Goal: Task Accomplishment & Management: Complete application form

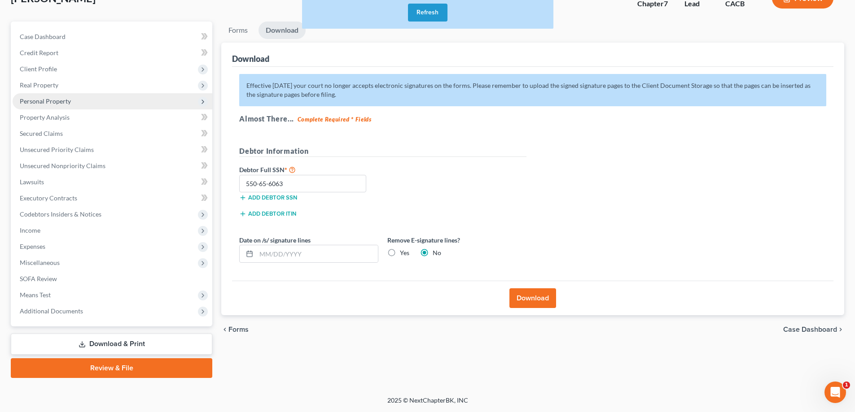
click at [48, 101] on span "Personal Property" at bounding box center [45, 101] width 51 height 8
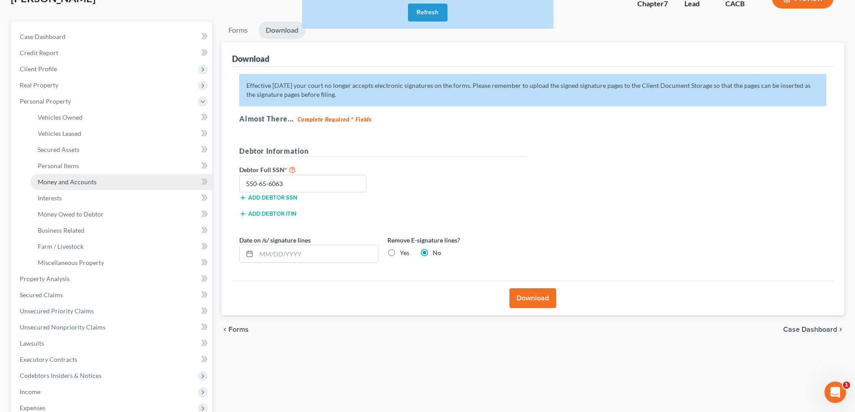
click at [62, 183] on span "Money and Accounts" at bounding box center [67, 182] width 59 height 8
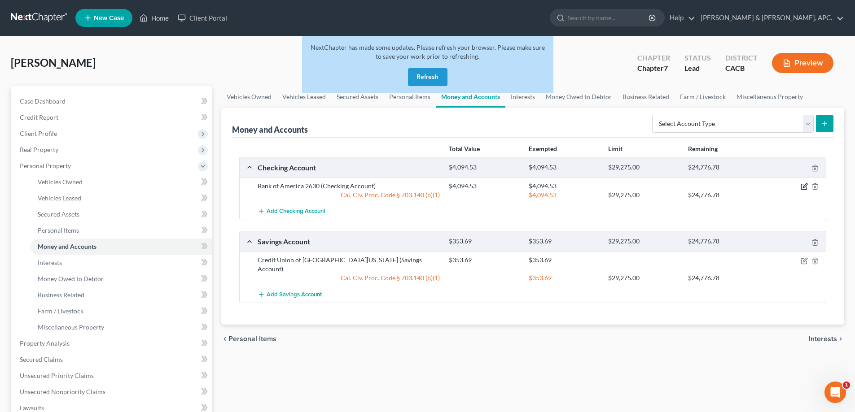
click at [805, 187] on icon "button" at bounding box center [805, 186] width 4 height 4
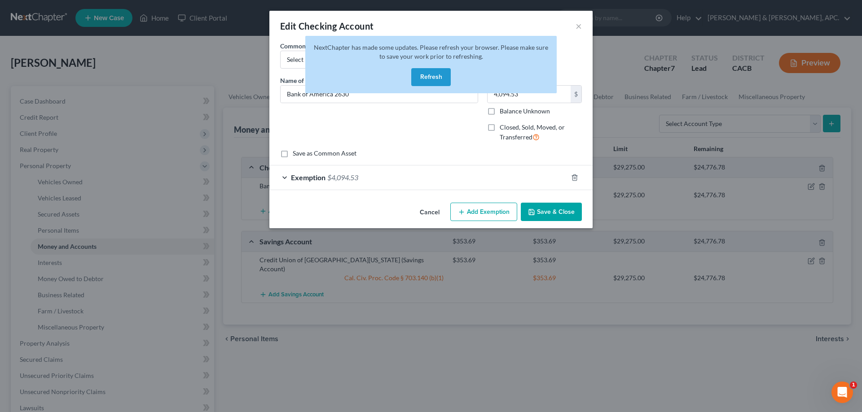
click at [434, 76] on button "Refresh" at bounding box center [430, 77] width 39 height 18
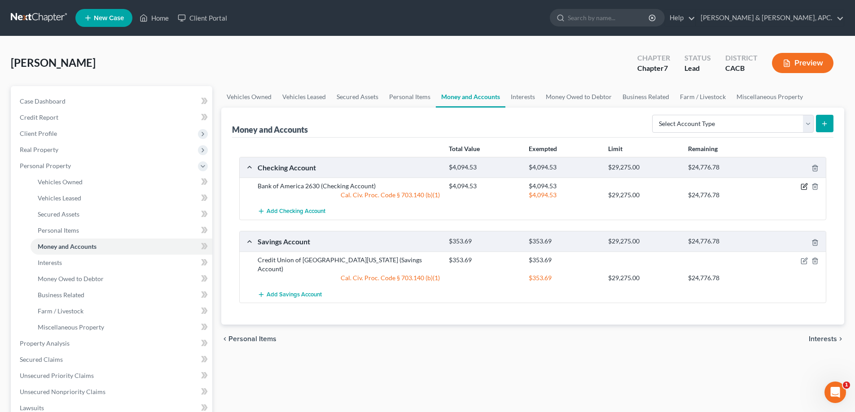
click at [804, 185] on icon "button" at bounding box center [804, 186] width 7 height 7
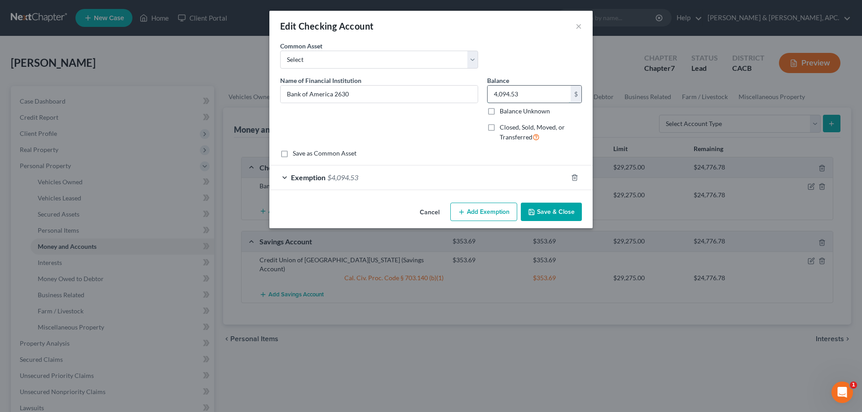
click at [533, 89] on input "4,094.53" at bounding box center [528, 94] width 83 height 17
type input "2,326.00"
click at [309, 180] on span "Exemption" at bounding box center [308, 177] width 35 height 9
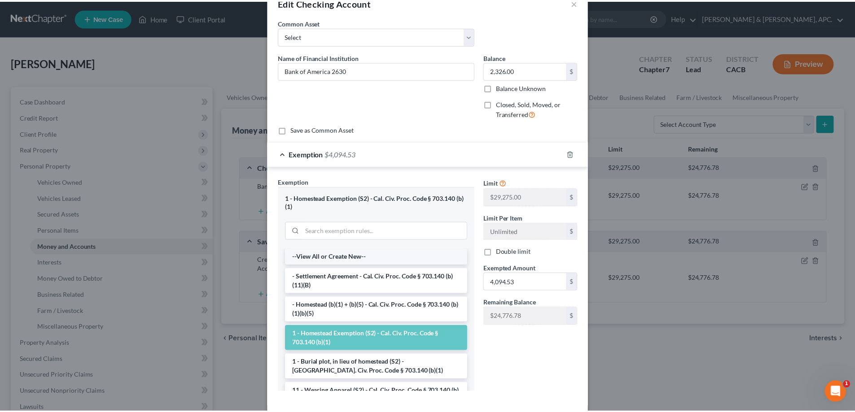
scroll to position [67, 0]
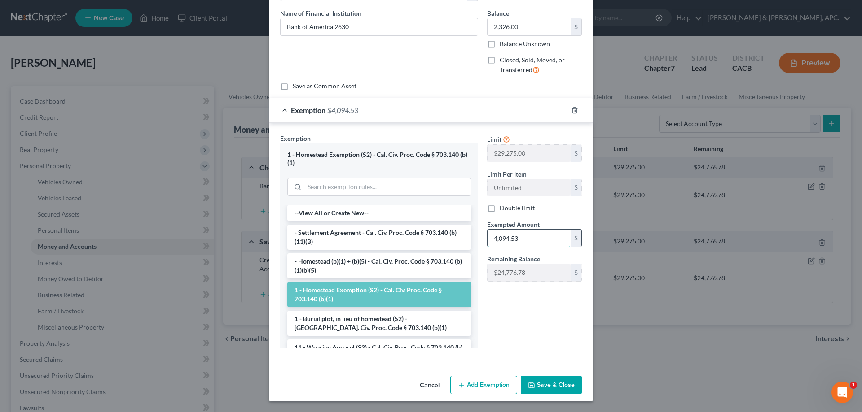
click at [525, 236] on input "4,094.53" at bounding box center [528, 238] width 83 height 17
type input "2,326.00"
click at [416, 187] on input "search" at bounding box center [387, 187] width 166 height 17
click at [544, 388] on button "Save & Close" at bounding box center [551, 385] width 61 height 19
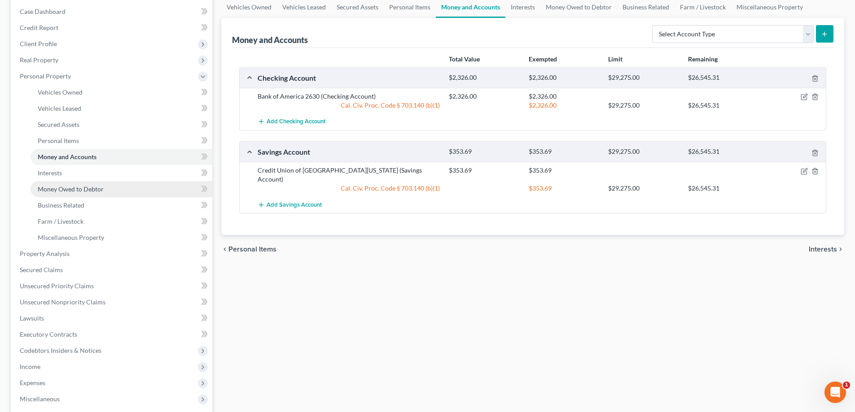
scroll to position [179, 0]
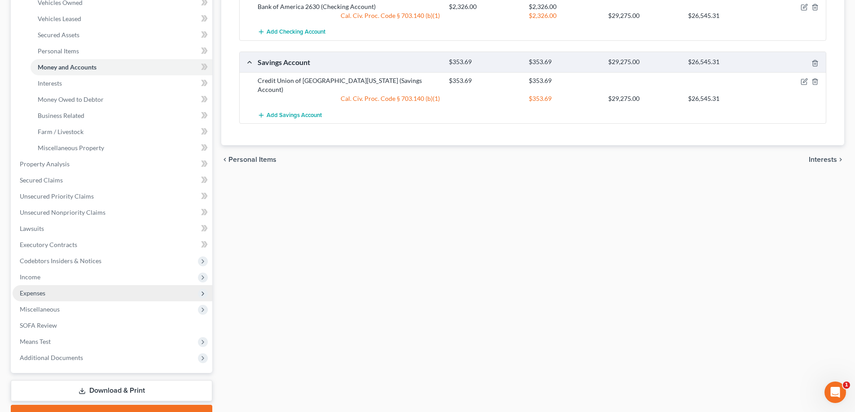
click at [80, 294] on span "Expenses" at bounding box center [113, 293] width 200 height 16
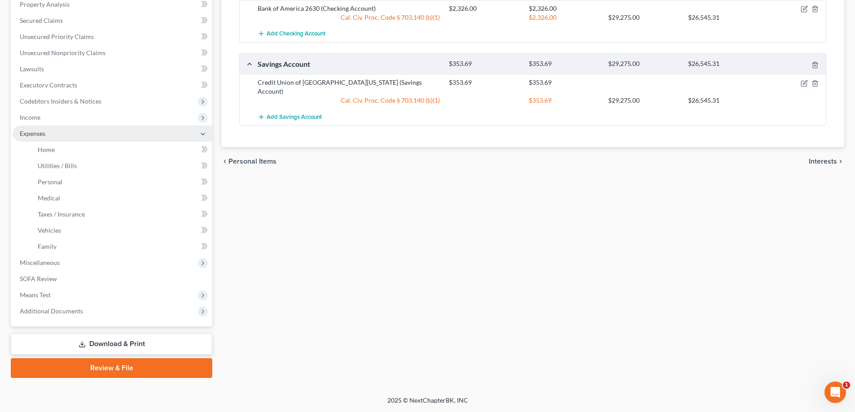
scroll to position [178, 0]
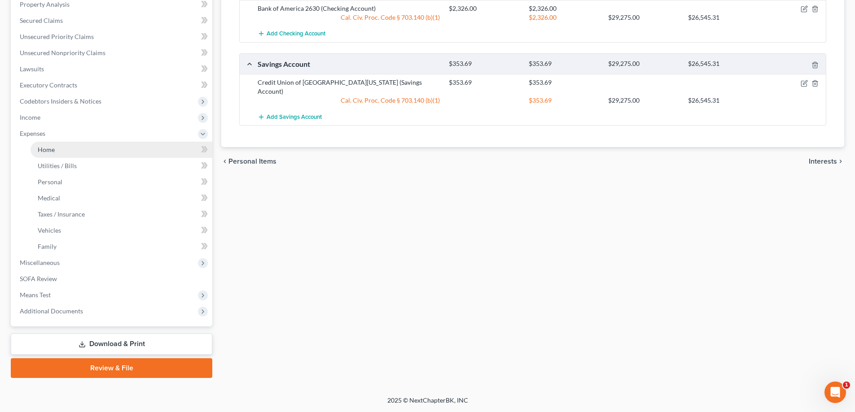
click at [48, 148] on span "Home" at bounding box center [46, 150] width 17 height 8
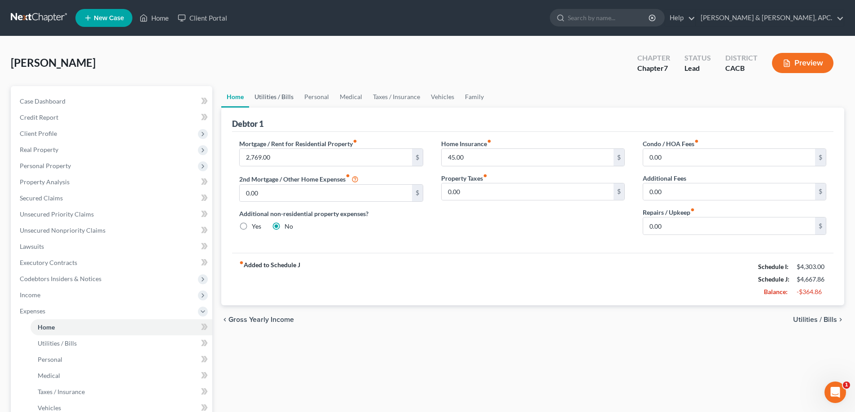
click at [270, 93] on link "Utilities / Bills" at bounding box center [274, 97] width 50 height 22
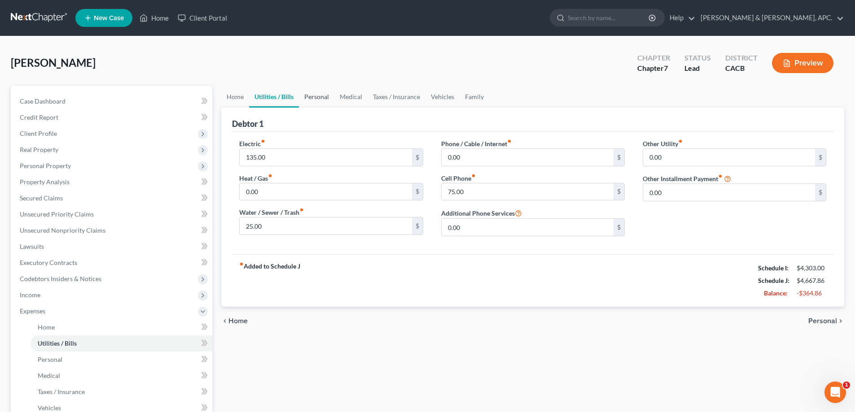
click at [317, 98] on link "Personal" at bounding box center [316, 97] width 35 height 22
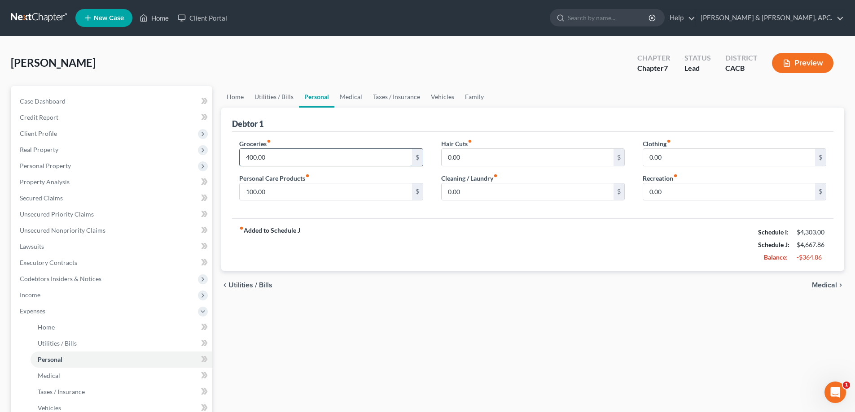
click at [254, 156] on input "400.00" at bounding box center [326, 157] width 172 height 17
type input "300.00"
click at [285, 195] on input "100.00" at bounding box center [326, 192] width 172 height 17
click at [534, 155] on input "0.00" at bounding box center [528, 157] width 172 height 17
click at [819, 285] on span "Medical" at bounding box center [824, 285] width 25 height 7
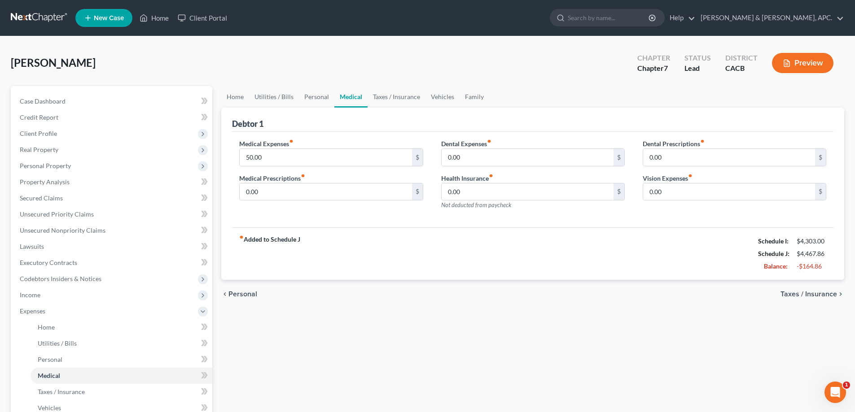
click at [821, 293] on span "Taxes / Insurance" at bounding box center [808, 294] width 57 height 7
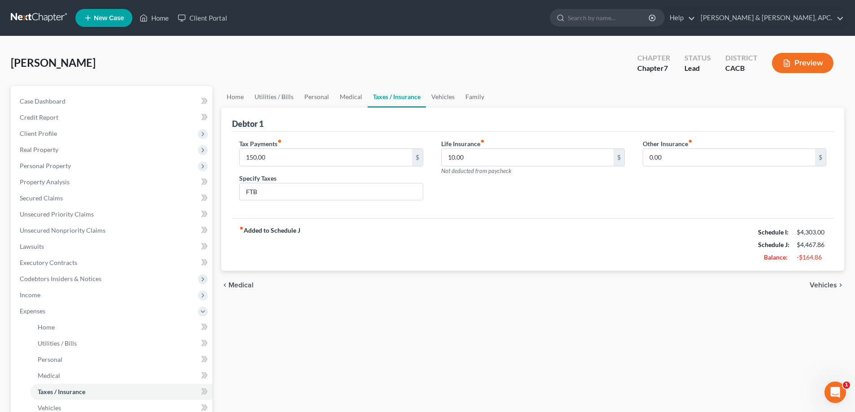
click at [827, 285] on span "Vehicles" at bounding box center [823, 285] width 27 height 7
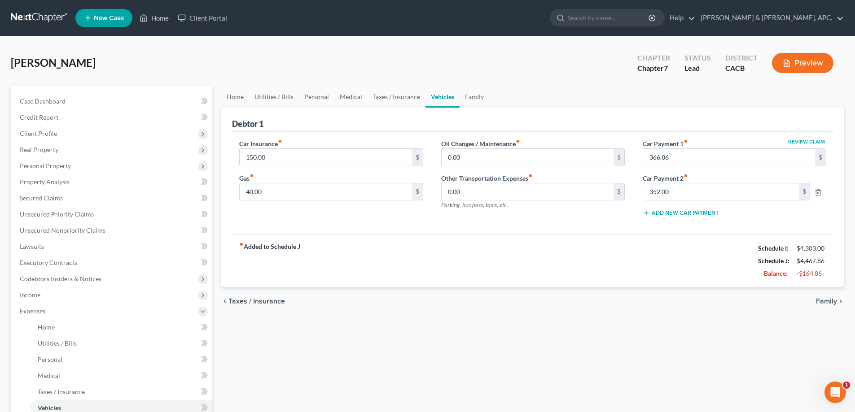
click at [832, 302] on span "Family" at bounding box center [826, 301] width 21 height 7
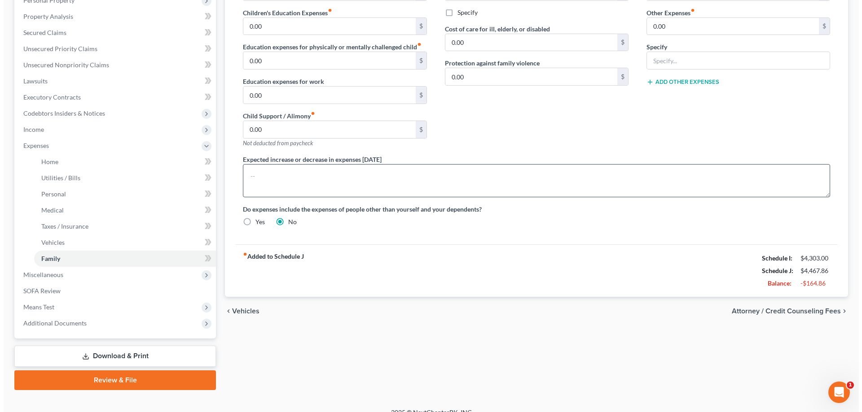
scroll to position [178, 0]
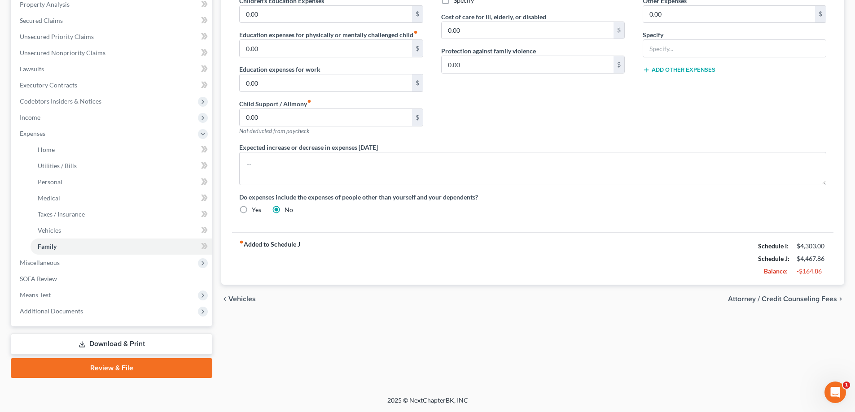
click at [765, 297] on span "Attorney / Credit Counseling Fees" at bounding box center [782, 299] width 109 height 7
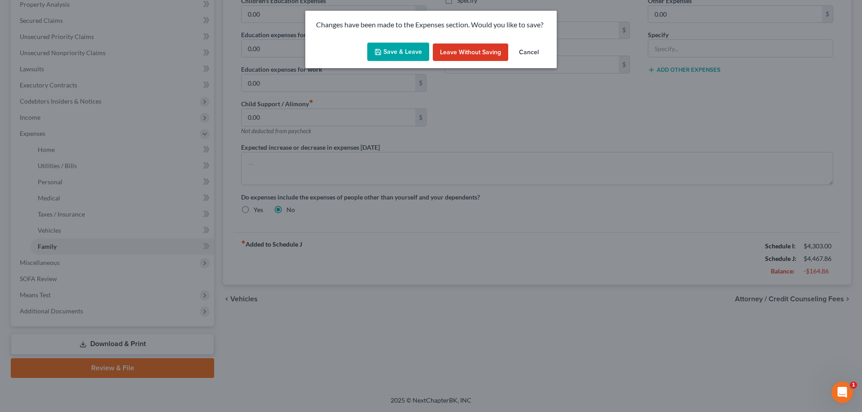
click at [415, 50] on button "Save & Leave" at bounding box center [398, 52] width 62 height 19
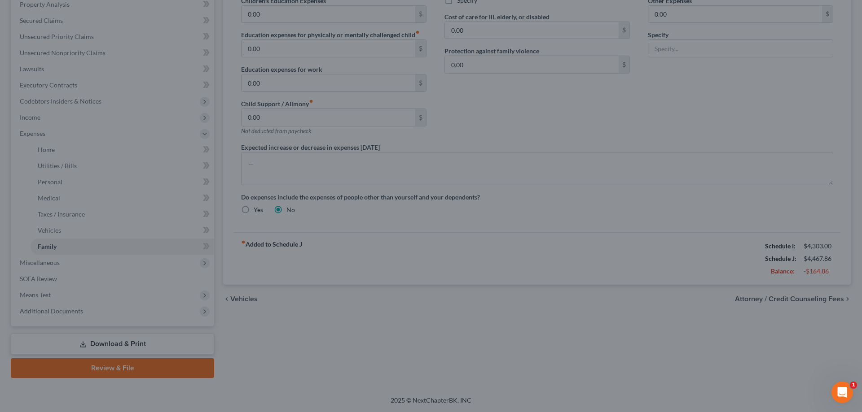
select select "0"
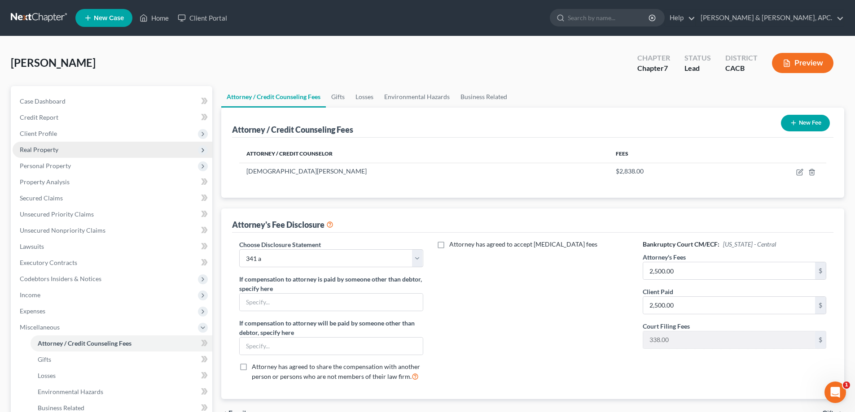
click at [75, 148] on span "Real Property" at bounding box center [113, 150] width 200 height 16
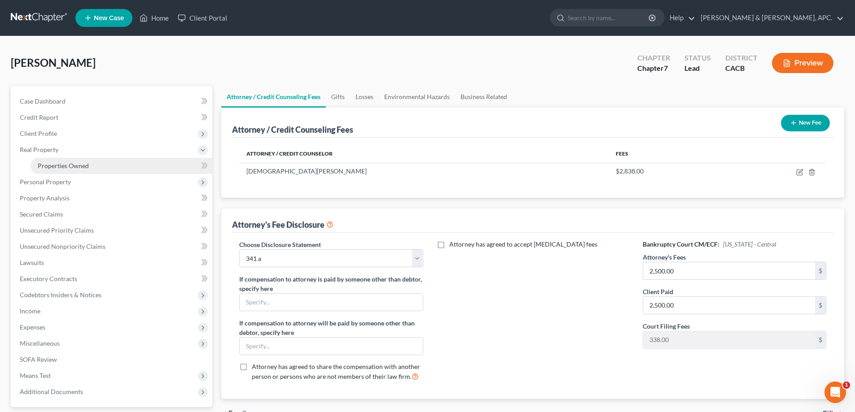
click at [75, 165] on span "Properties Owned" at bounding box center [63, 166] width 51 height 8
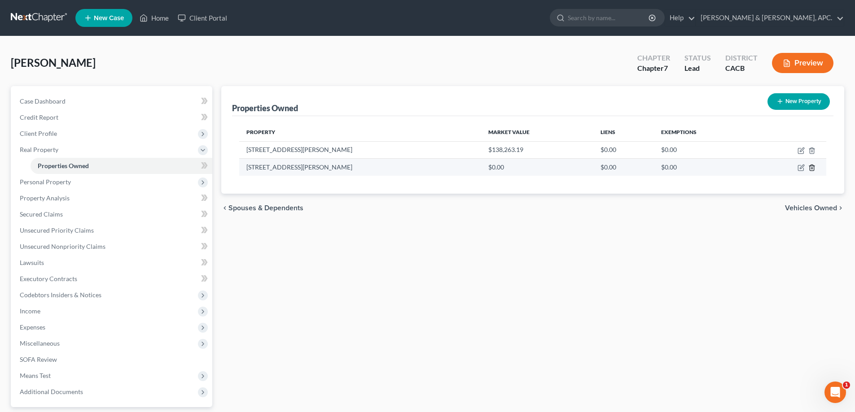
click at [811, 168] on line "button" at bounding box center [811, 169] width 0 height 2
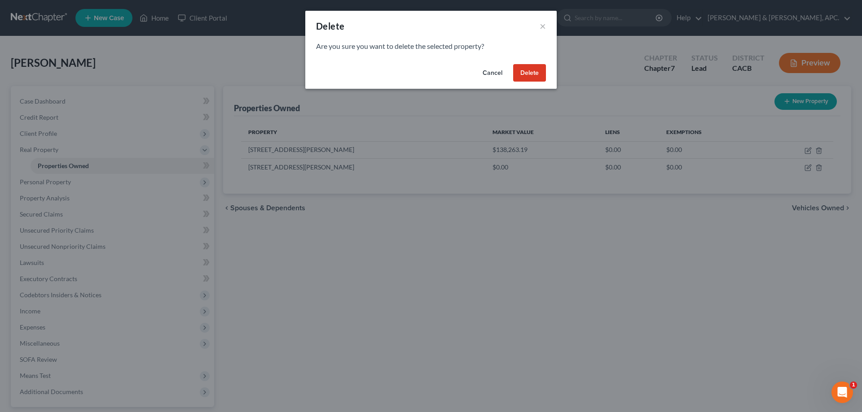
click at [541, 72] on button "Delete" at bounding box center [529, 73] width 33 height 18
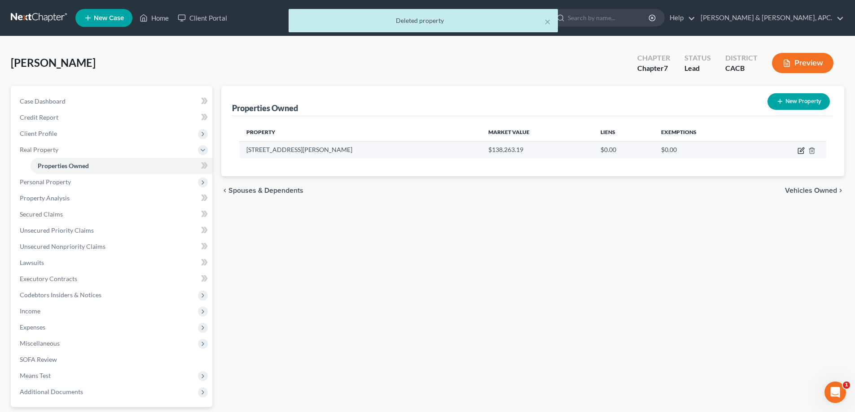
click at [800, 149] on icon "button" at bounding box center [800, 150] width 7 height 7
select select "4"
select select "0"
